Goal: Task Accomplishment & Management: Use online tool/utility

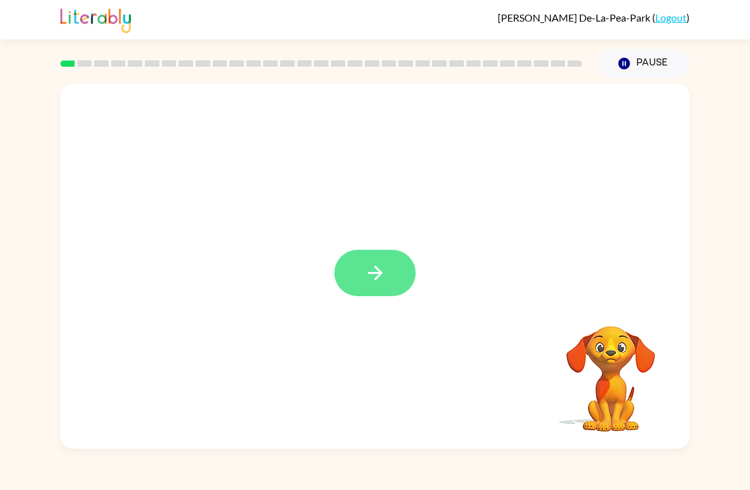
click at [380, 280] on icon "button" at bounding box center [375, 273] width 22 height 22
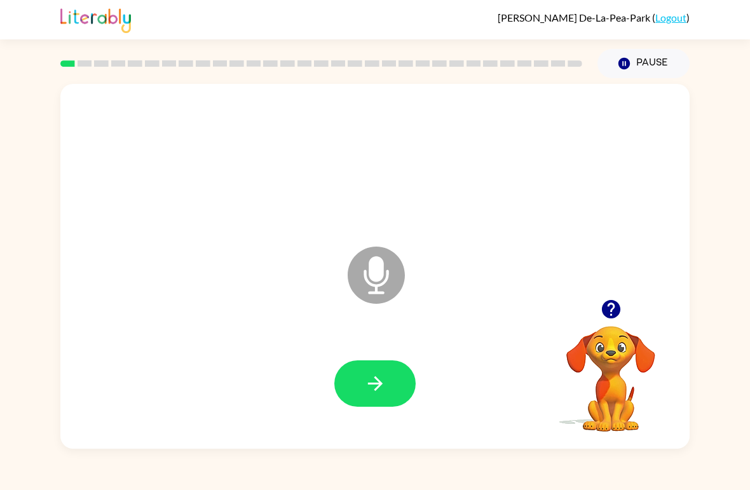
click at [702, 296] on div "Microphone The Microphone is here when it is your turn to talk Your browser mus…" at bounding box center [375, 263] width 750 height 370
click at [386, 386] on icon "button" at bounding box center [375, 383] width 22 height 22
click at [369, 368] on button "button" at bounding box center [374, 383] width 81 height 46
click at [389, 373] on button "button" at bounding box center [374, 383] width 81 height 46
click at [385, 374] on icon "button" at bounding box center [375, 383] width 22 height 22
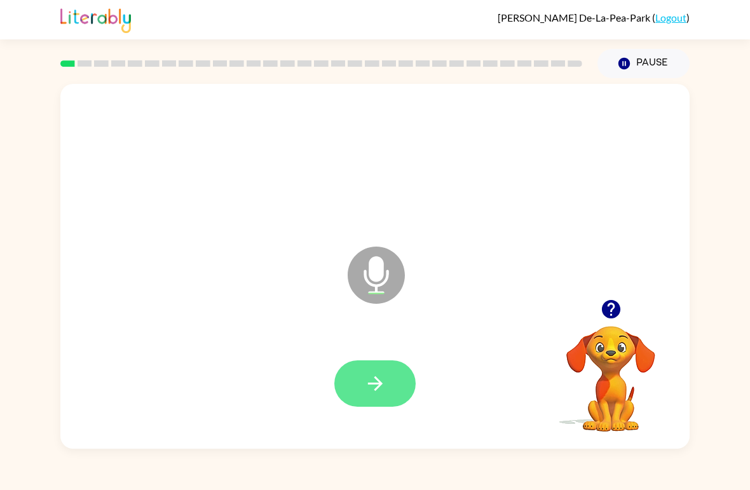
click at [381, 371] on button "button" at bounding box center [374, 383] width 81 height 46
click at [396, 389] on button "button" at bounding box center [374, 383] width 81 height 46
click at [398, 380] on button "button" at bounding box center [374, 383] width 81 height 46
click at [392, 391] on button "button" at bounding box center [374, 383] width 81 height 46
click at [382, 382] on icon "button" at bounding box center [375, 383] width 22 height 22
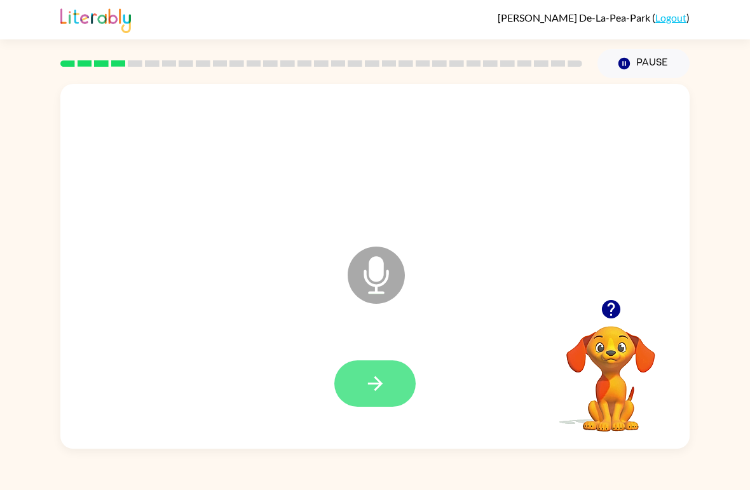
click at [408, 372] on button "button" at bounding box center [374, 383] width 81 height 46
click at [384, 383] on icon "button" at bounding box center [375, 383] width 22 height 22
click at [377, 378] on icon "button" at bounding box center [375, 383] width 22 height 22
click at [388, 377] on button "button" at bounding box center [374, 383] width 81 height 46
click at [402, 373] on button "button" at bounding box center [374, 383] width 81 height 46
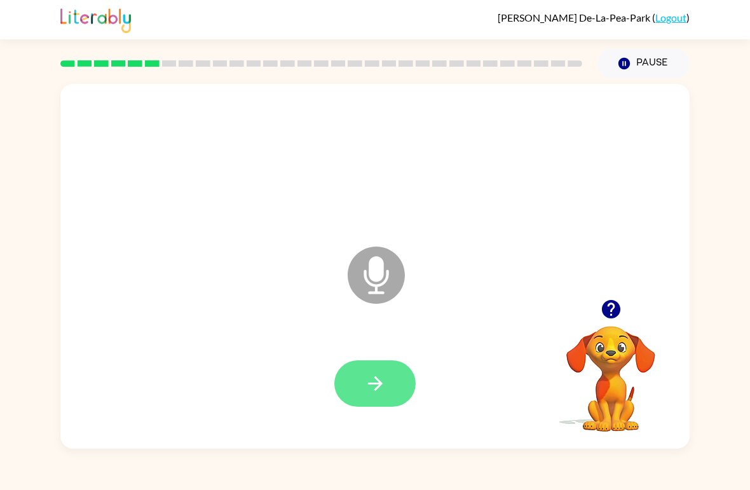
click at [384, 371] on button "button" at bounding box center [374, 383] width 81 height 46
click at [412, 379] on button "button" at bounding box center [374, 383] width 81 height 46
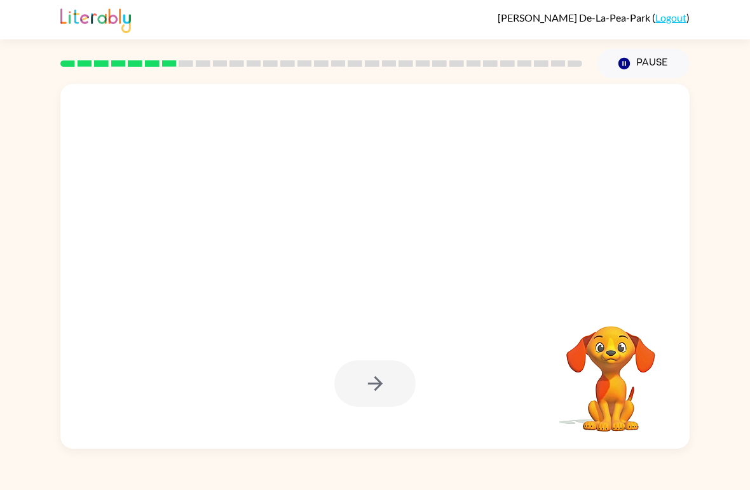
click at [399, 375] on div at bounding box center [374, 383] width 81 height 46
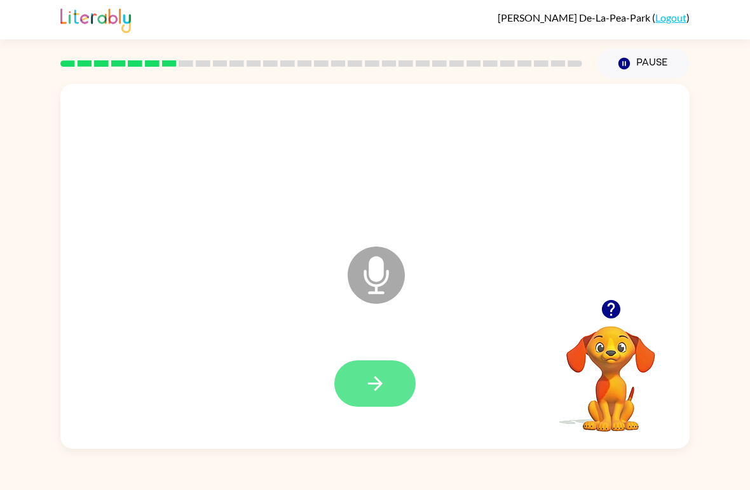
click at [395, 384] on button "button" at bounding box center [374, 383] width 81 height 46
click at [387, 373] on button "button" at bounding box center [374, 383] width 81 height 46
click at [388, 375] on button "button" at bounding box center [374, 383] width 81 height 46
click at [380, 394] on icon "button" at bounding box center [375, 383] width 22 height 22
click at [379, 375] on icon "button" at bounding box center [375, 383] width 22 height 22
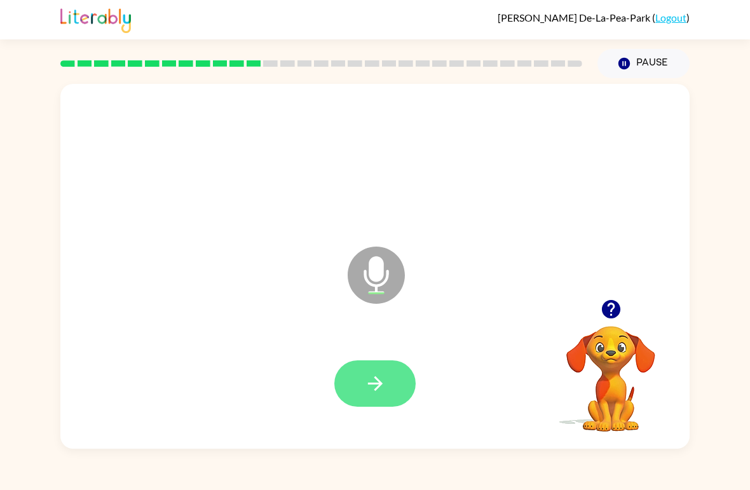
click at [387, 394] on button "button" at bounding box center [374, 383] width 81 height 46
click at [420, 416] on div at bounding box center [374, 384] width 603 height 105
click at [406, 391] on button "button" at bounding box center [374, 383] width 81 height 46
click at [616, 306] on icon "button" at bounding box center [610, 309] width 18 height 18
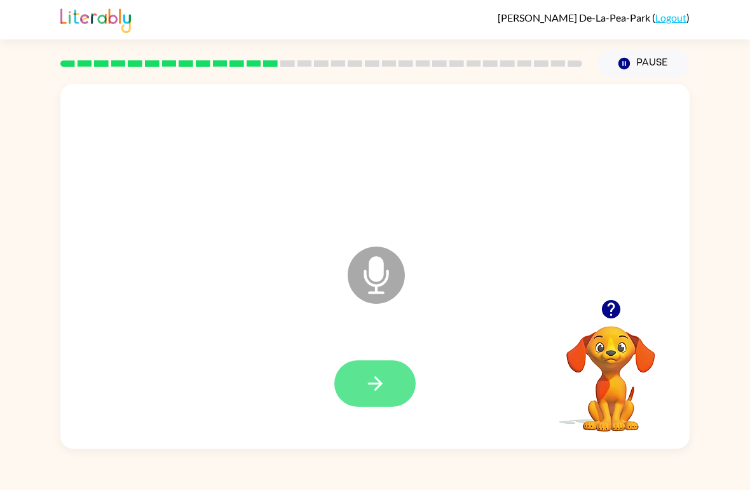
click at [389, 365] on button "button" at bounding box center [374, 383] width 81 height 46
click at [365, 376] on icon "button" at bounding box center [375, 383] width 22 height 22
click at [408, 372] on button "button" at bounding box center [374, 383] width 81 height 46
click at [386, 377] on icon "button" at bounding box center [375, 383] width 22 height 22
click at [390, 370] on button "button" at bounding box center [374, 383] width 81 height 46
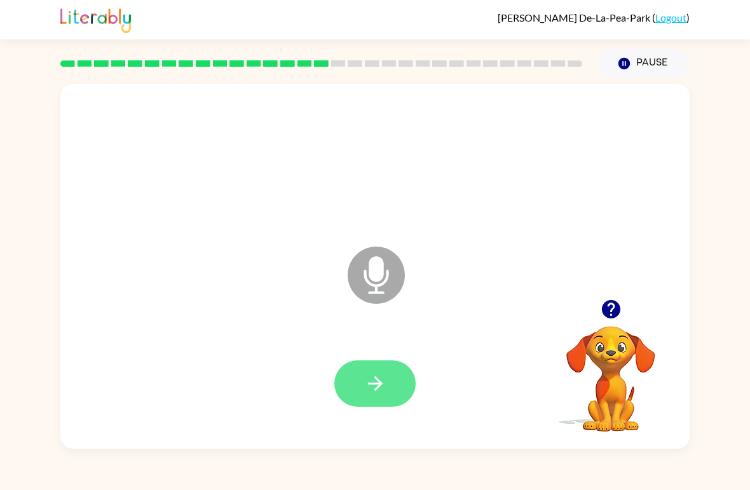
click at [380, 373] on icon "button" at bounding box center [375, 383] width 22 height 22
click at [370, 368] on button "button" at bounding box center [374, 383] width 81 height 46
click at [401, 386] on button "button" at bounding box center [374, 383] width 81 height 46
click at [374, 372] on button "button" at bounding box center [374, 383] width 81 height 46
click at [375, 385] on icon "button" at bounding box center [374, 383] width 15 height 15
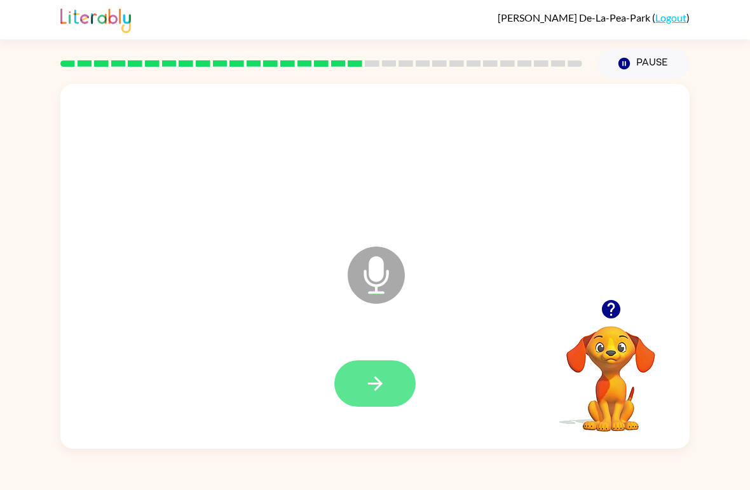
click at [402, 370] on button "button" at bounding box center [374, 383] width 81 height 46
click at [374, 387] on icon "button" at bounding box center [375, 383] width 22 height 22
click at [370, 406] on button "button" at bounding box center [374, 383] width 81 height 46
click at [365, 407] on button "button" at bounding box center [374, 383] width 81 height 46
click at [365, 388] on icon "button" at bounding box center [375, 383] width 22 height 22
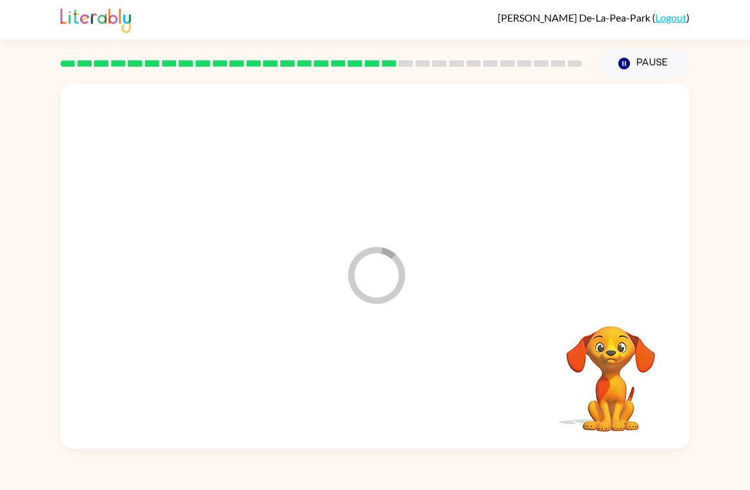
click at [365, 387] on div at bounding box center [374, 384] width 603 height 105
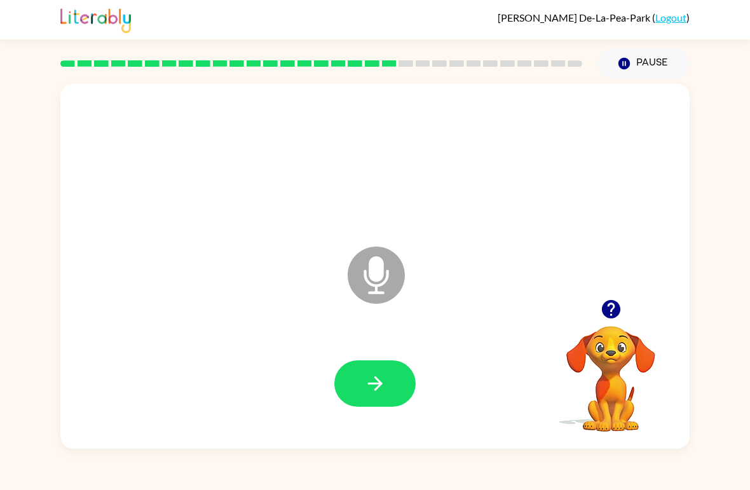
click at [608, 316] on icon "button" at bounding box center [610, 309] width 18 height 18
click at [403, 382] on button "button" at bounding box center [374, 383] width 81 height 46
click at [385, 393] on icon "button" at bounding box center [375, 383] width 22 height 22
click at [373, 402] on button "button" at bounding box center [374, 383] width 81 height 46
click at [387, 391] on button "button" at bounding box center [374, 383] width 81 height 46
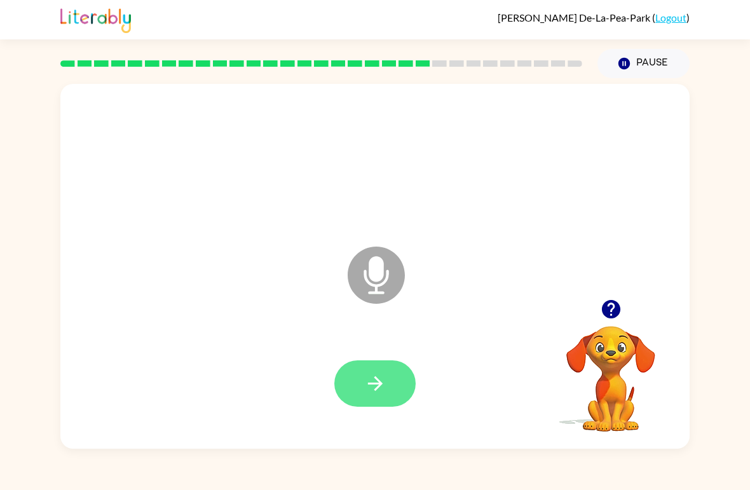
click at [375, 389] on icon "button" at bounding box center [374, 383] width 15 height 15
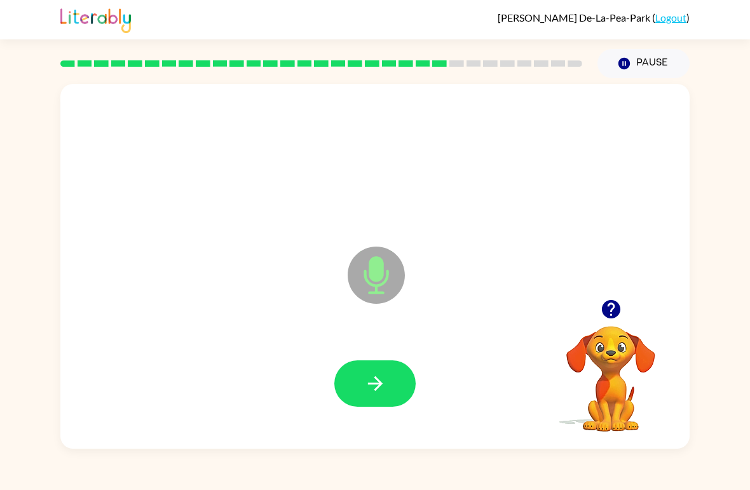
click at [609, 323] on button "button" at bounding box center [611, 309] width 32 height 32
click at [382, 383] on icon "button" at bounding box center [375, 383] width 22 height 22
click at [382, 382] on div at bounding box center [374, 384] width 603 height 105
click at [365, 379] on icon "button" at bounding box center [375, 383] width 22 height 22
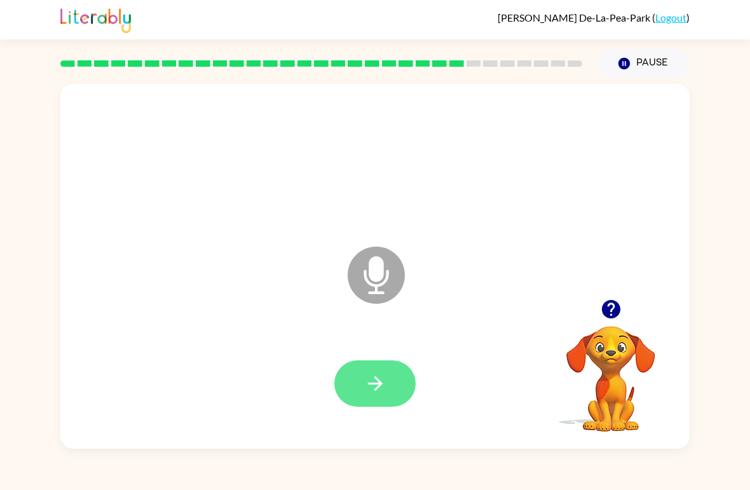
click at [372, 397] on button "button" at bounding box center [374, 383] width 81 height 46
click at [372, 396] on div at bounding box center [374, 384] width 603 height 105
click at [391, 394] on button "button" at bounding box center [374, 383] width 81 height 46
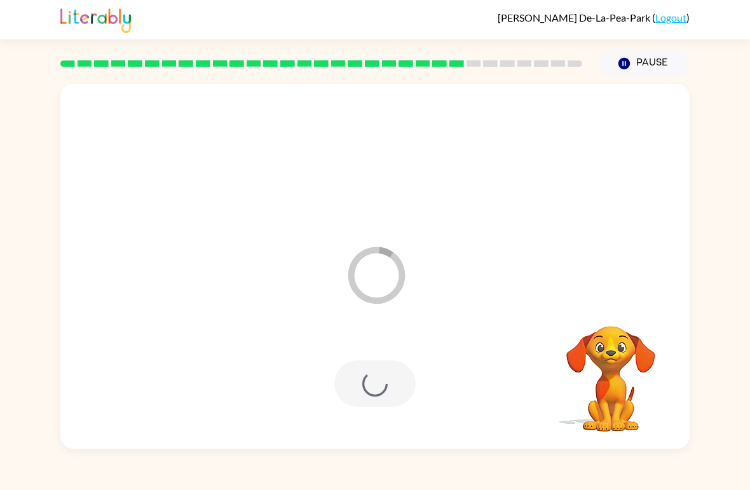
click at [492, 23] on div "[PERSON_NAME] [GEOGRAPHIC_DATA] ( Logout )" at bounding box center [374, 19] width 629 height 39
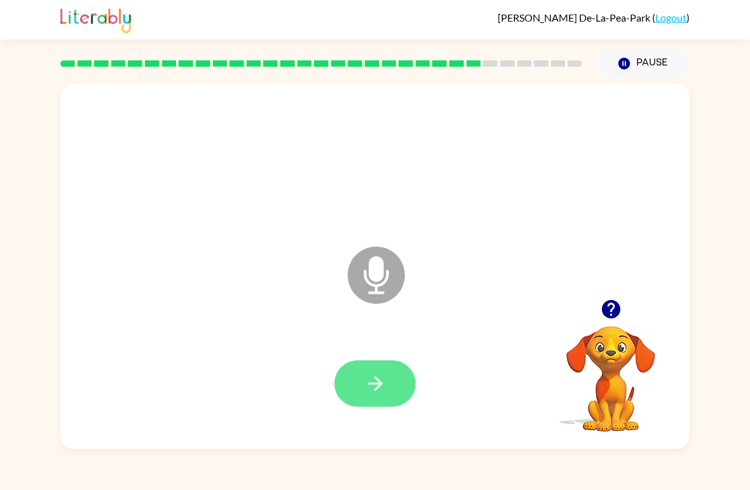
click at [375, 375] on icon "button" at bounding box center [375, 383] width 22 height 22
click at [380, 394] on icon "button" at bounding box center [375, 383] width 22 height 22
click at [364, 407] on button "button" at bounding box center [374, 383] width 81 height 46
click at [356, 395] on button "button" at bounding box center [374, 383] width 81 height 46
click at [361, 401] on button "button" at bounding box center [374, 383] width 81 height 46
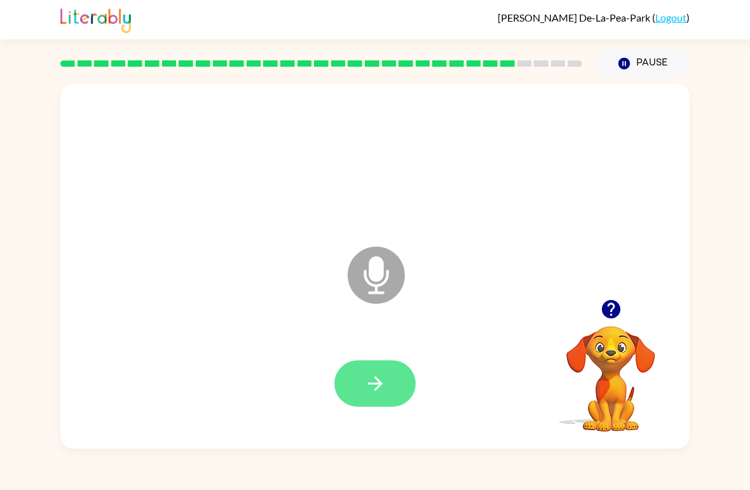
click at [381, 386] on icon "button" at bounding box center [375, 383] width 22 height 22
click at [365, 394] on icon "button" at bounding box center [375, 383] width 22 height 22
click at [380, 386] on icon "button" at bounding box center [375, 383] width 22 height 22
click at [370, 405] on button "button" at bounding box center [374, 383] width 81 height 46
click at [370, 400] on button "button" at bounding box center [374, 383] width 81 height 46
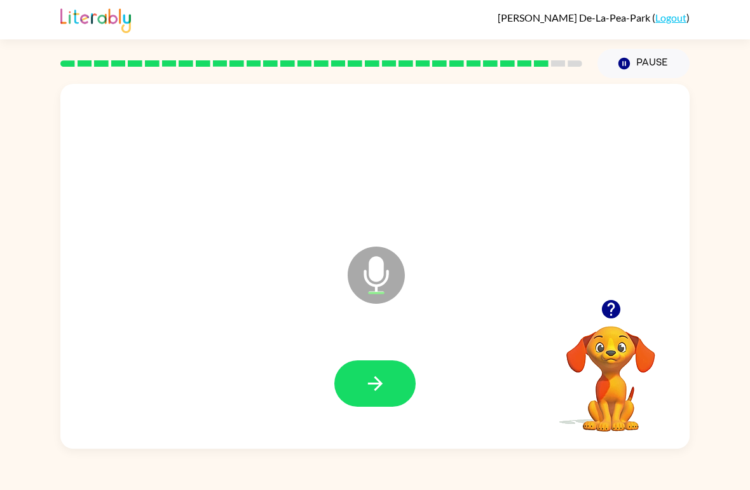
click at [365, 415] on div at bounding box center [374, 384] width 603 height 105
click at [387, 378] on button "button" at bounding box center [374, 383] width 81 height 46
click at [380, 373] on icon "button" at bounding box center [375, 383] width 22 height 22
click at [382, 386] on icon "button" at bounding box center [375, 383] width 22 height 22
